Goal: Task Accomplishment & Management: Use online tool/utility

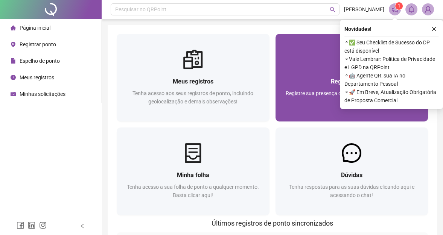
click at [321, 69] on div at bounding box center [352, 60] width 153 height 20
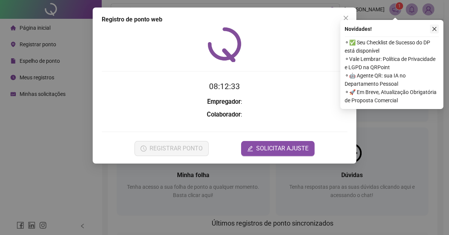
click at [432, 29] on icon "close" at bounding box center [433, 28] width 5 height 5
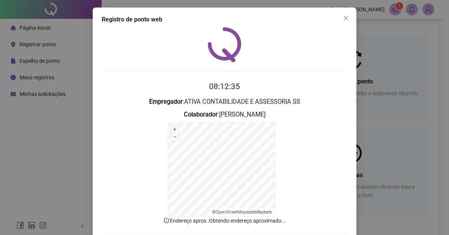
scroll to position [40, 0]
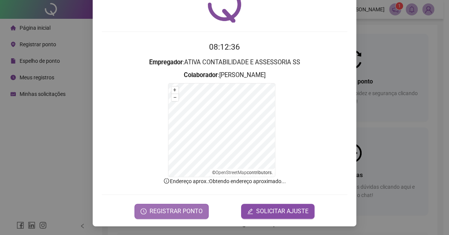
click at [155, 209] on span "REGISTRAR PONTO" at bounding box center [175, 211] width 53 height 9
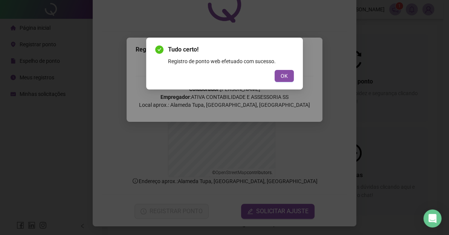
click at [274, 70] on button "OK" at bounding box center [283, 76] width 19 height 12
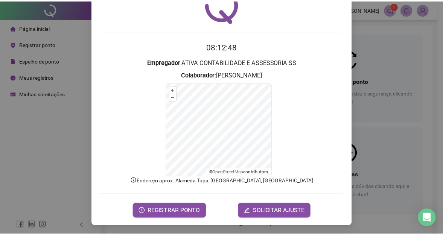
scroll to position [0, 0]
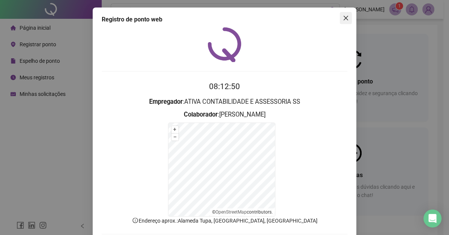
click at [345, 13] on button "Close" at bounding box center [346, 18] width 12 height 12
